Goal: Download file/media

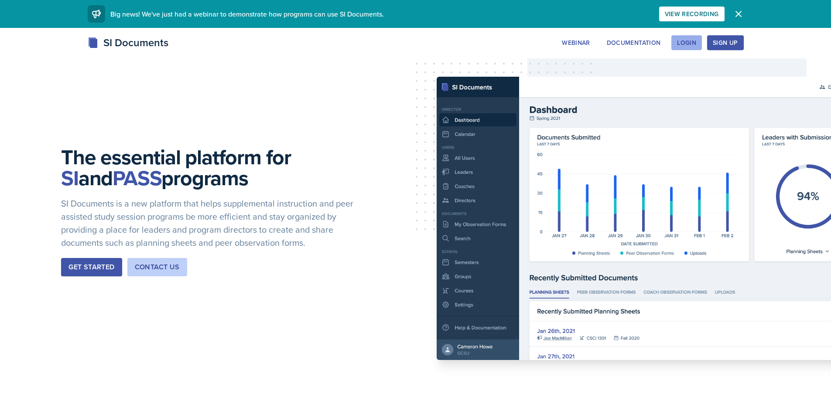
click at [697, 45] on button "Login" at bounding box center [686, 42] width 31 height 15
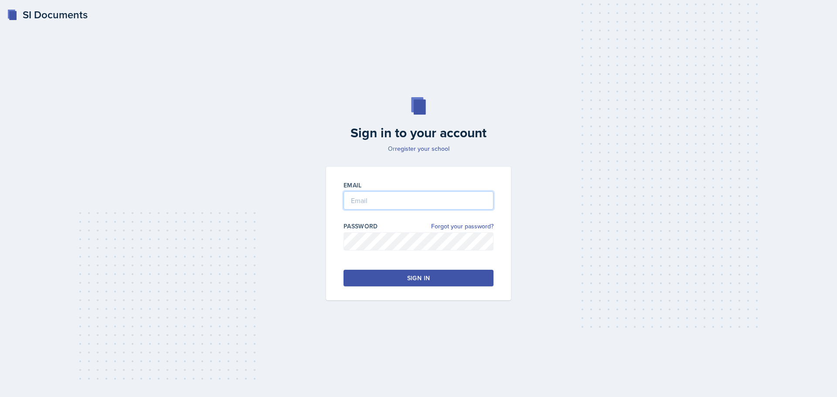
type input "[EMAIL_ADDRESS][DOMAIN_NAME]"
click at [440, 191] on input "[EMAIL_ADDRESS][DOMAIN_NAME]" at bounding box center [419, 200] width 150 height 18
click at [363, 272] on button "Sign in" at bounding box center [419, 278] width 150 height 17
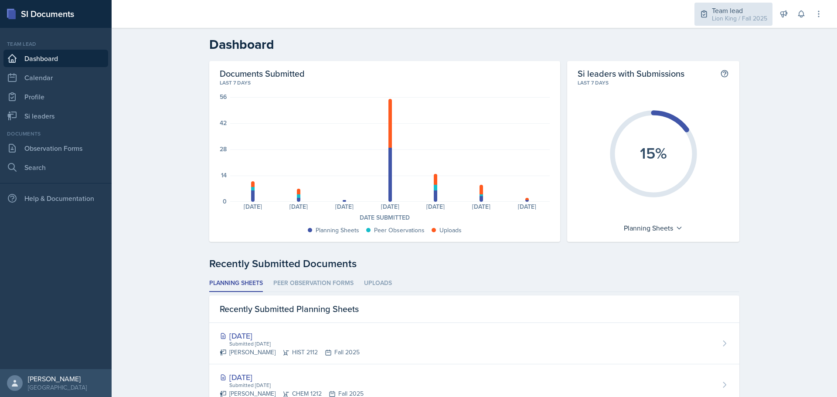
click at [767, 11] on div "Team lead" at bounding box center [739, 10] width 55 height 10
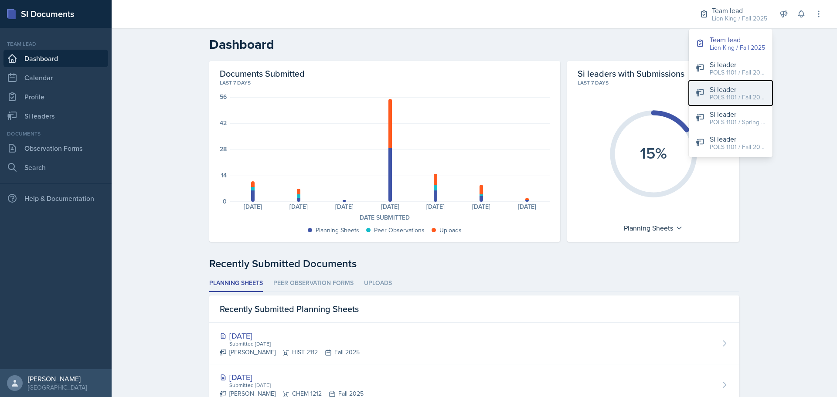
click at [738, 94] on div "POLS 1101 / Fall 2025" at bounding box center [738, 97] width 56 height 9
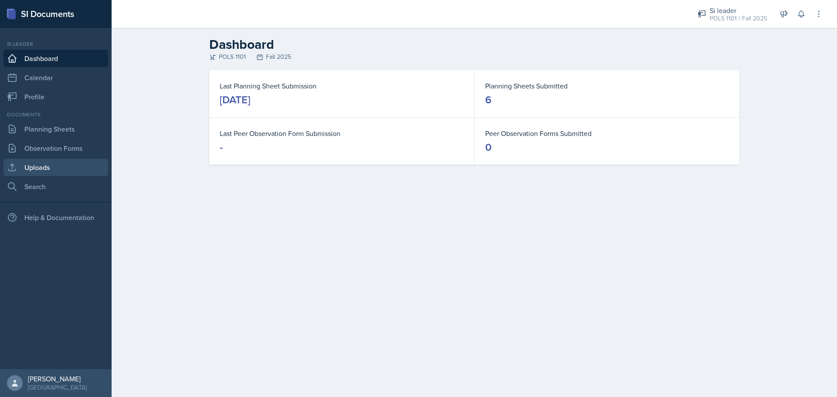
click at [55, 169] on link "Uploads" at bounding box center [55, 167] width 105 height 17
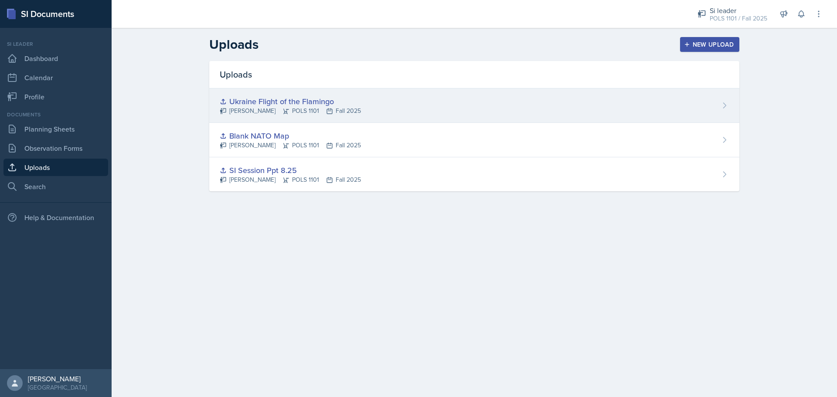
click at [361, 104] on div "Ukraine Flight of the Flamingo [PERSON_NAME] POLS 1101 Fall 2025" at bounding box center [474, 106] width 530 height 34
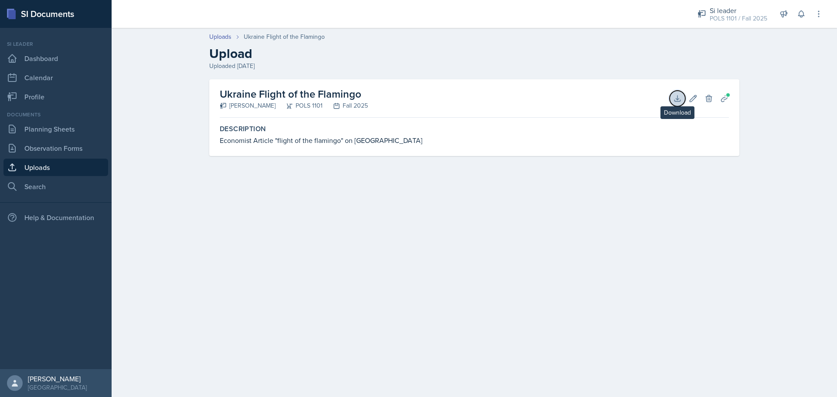
click at [681, 99] on icon at bounding box center [677, 98] width 9 height 9
